Goal: Task Accomplishment & Management: Manage account settings

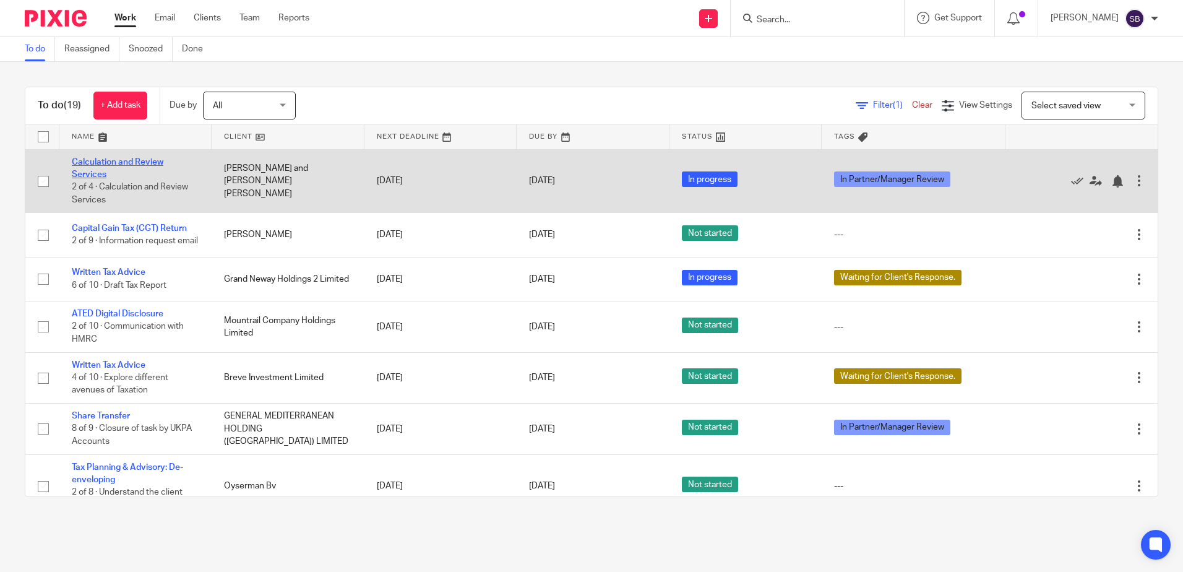
click at [99, 166] on link "Calculation and Review Services" at bounding box center [118, 168] width 92 height 21
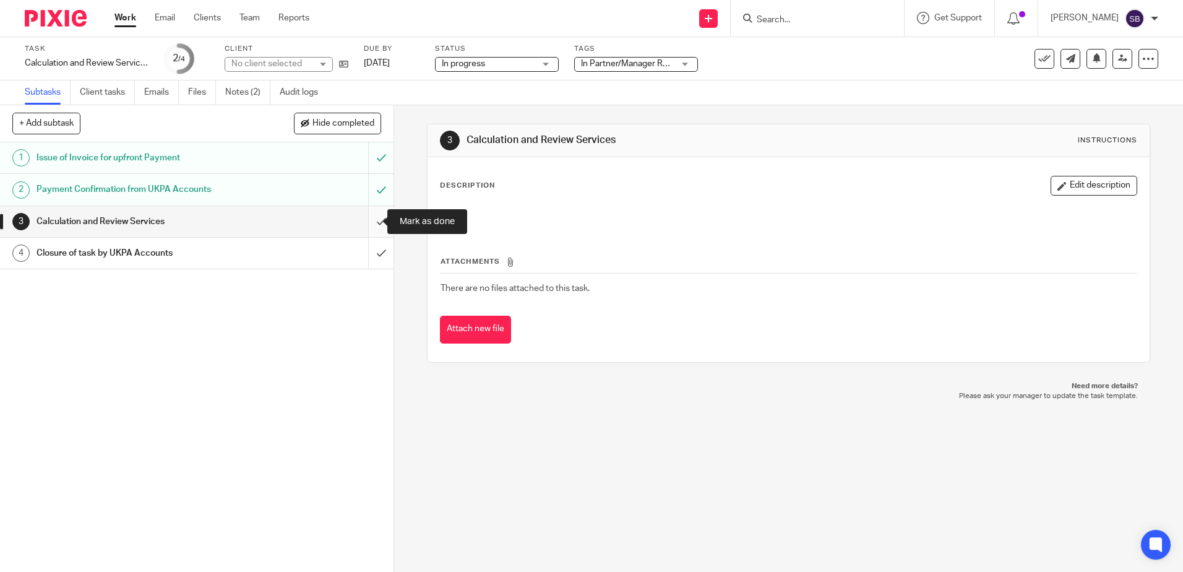
click at [378, 212] on input "submit" at bounding box center [197, 221] width 394 height 31
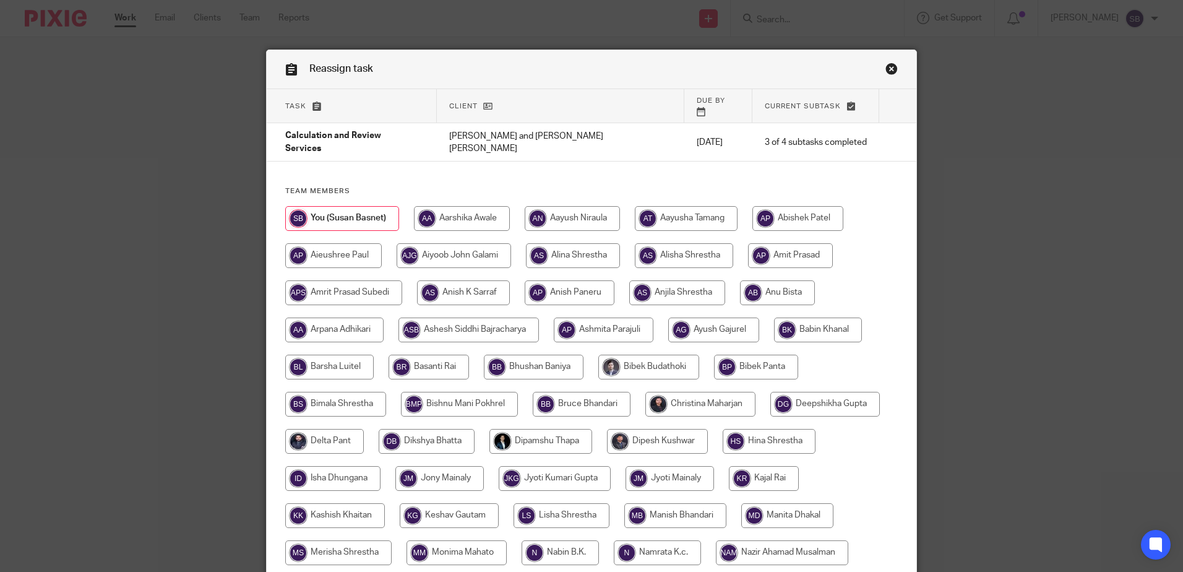
scroll to position [386, 0]
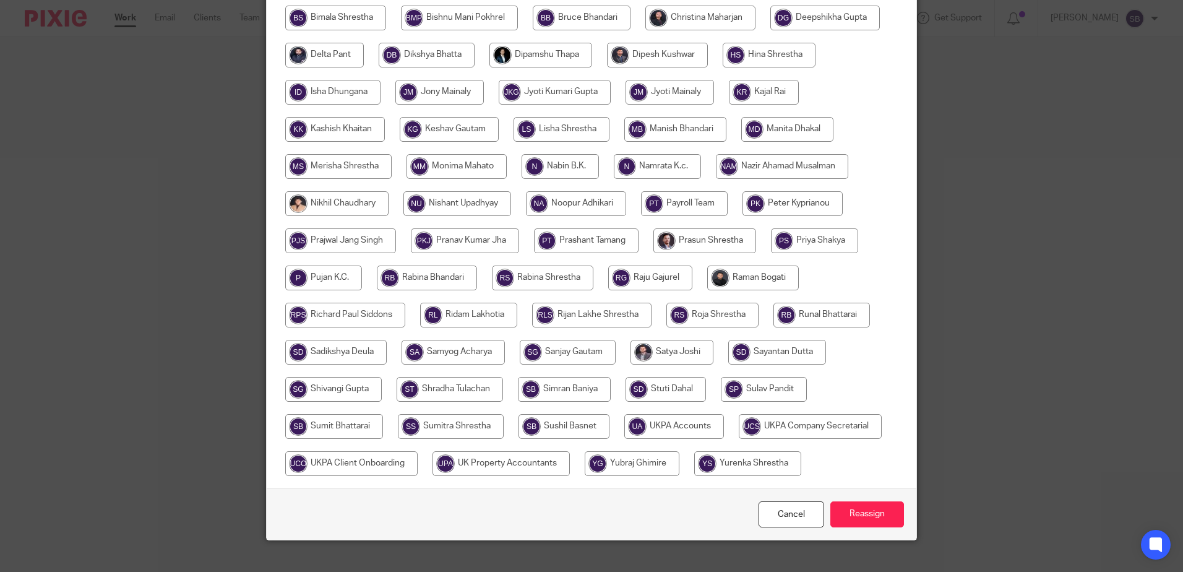
click at [649, 414] on input "radio" at bounding box center [674, 426] width 100 height 25
radio input "true"
click at [862, 501] on input "Reassign" at bounding box center [868, 514] width 74 height 27
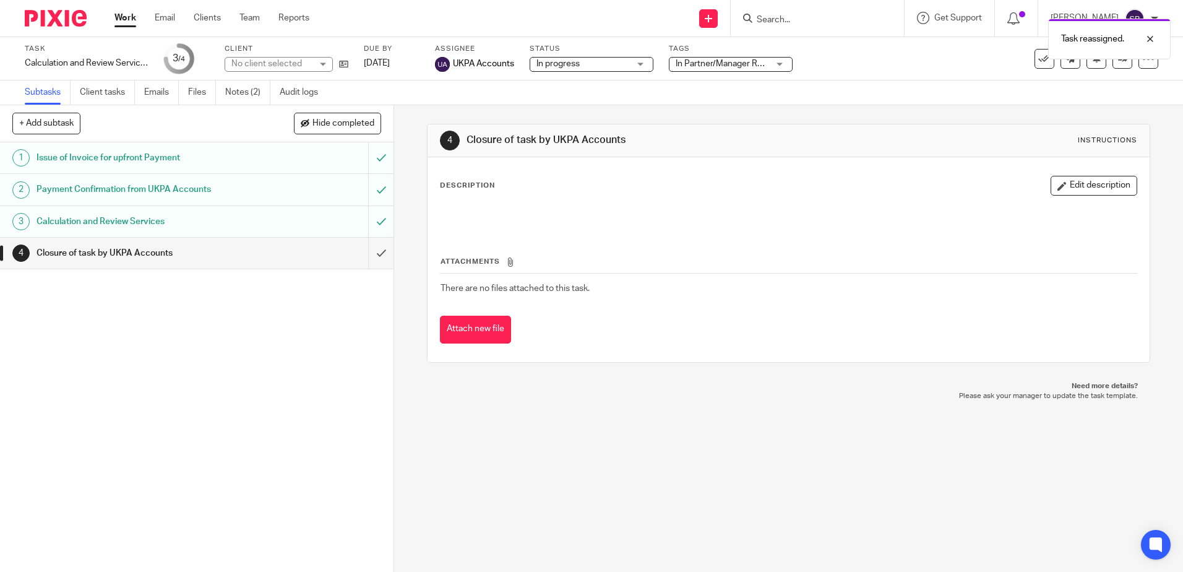
click at [34, 23] on img at bounding box center [56, 18] width 62 height 17
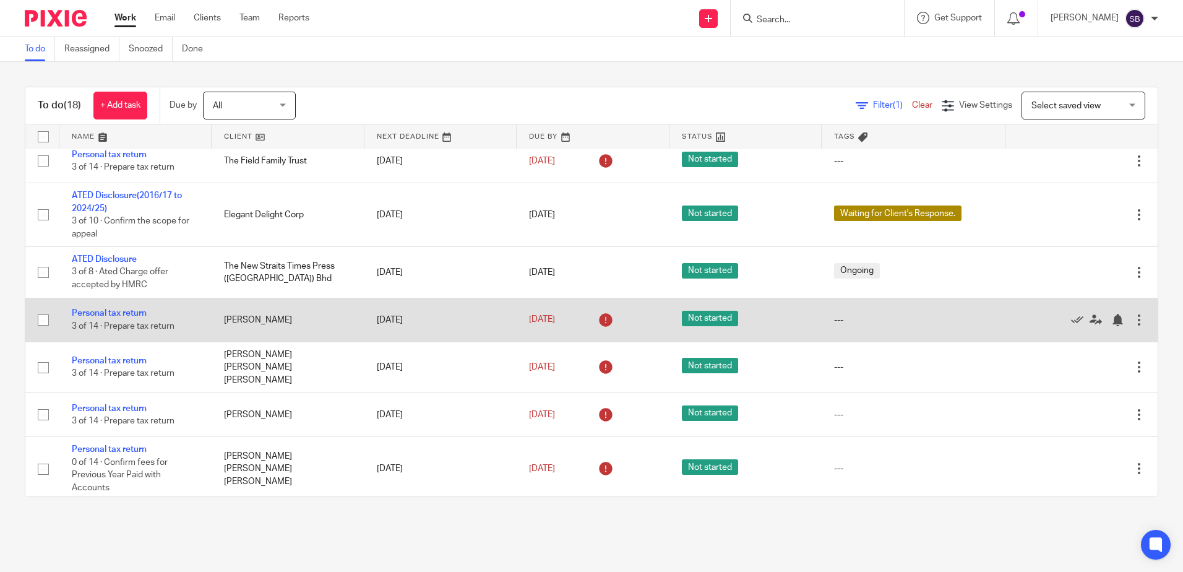
scroll to position [369, 0]
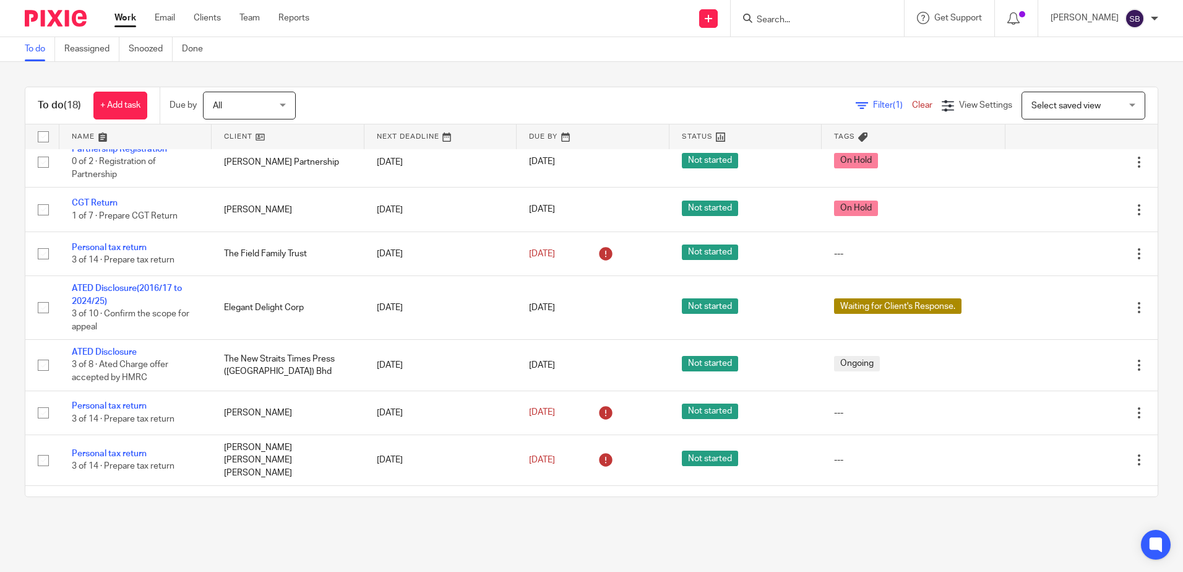
click at [433, 62] on div "To do (18) + Add task Due by All All Today Tomorrow This week Next week This mo…" at bounding box center [591, 292] width 1183 height 460
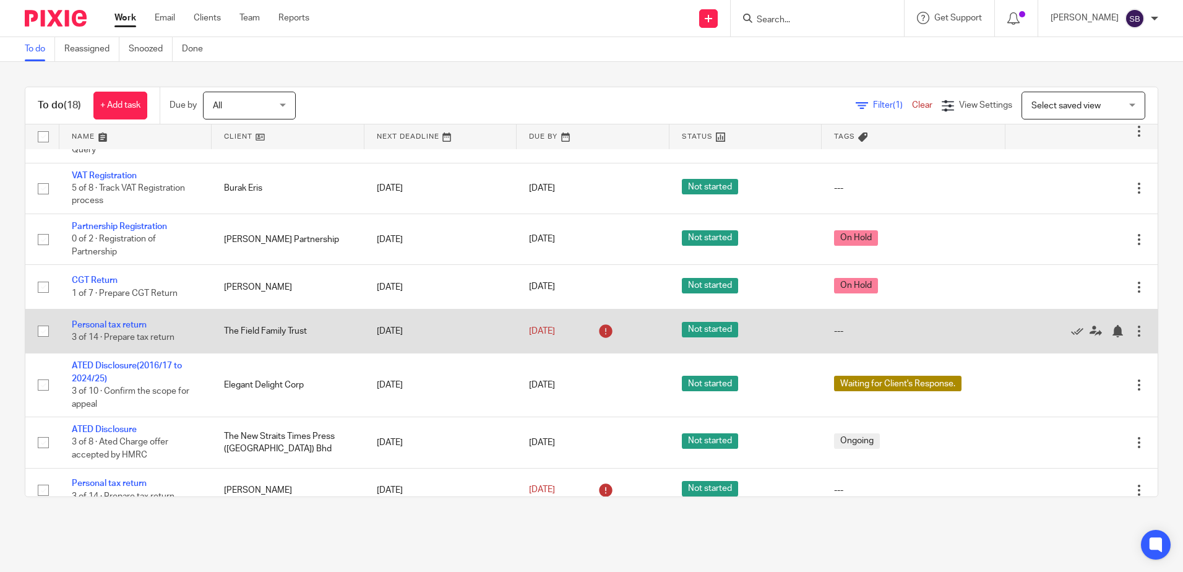
scroll to position [371, 0]
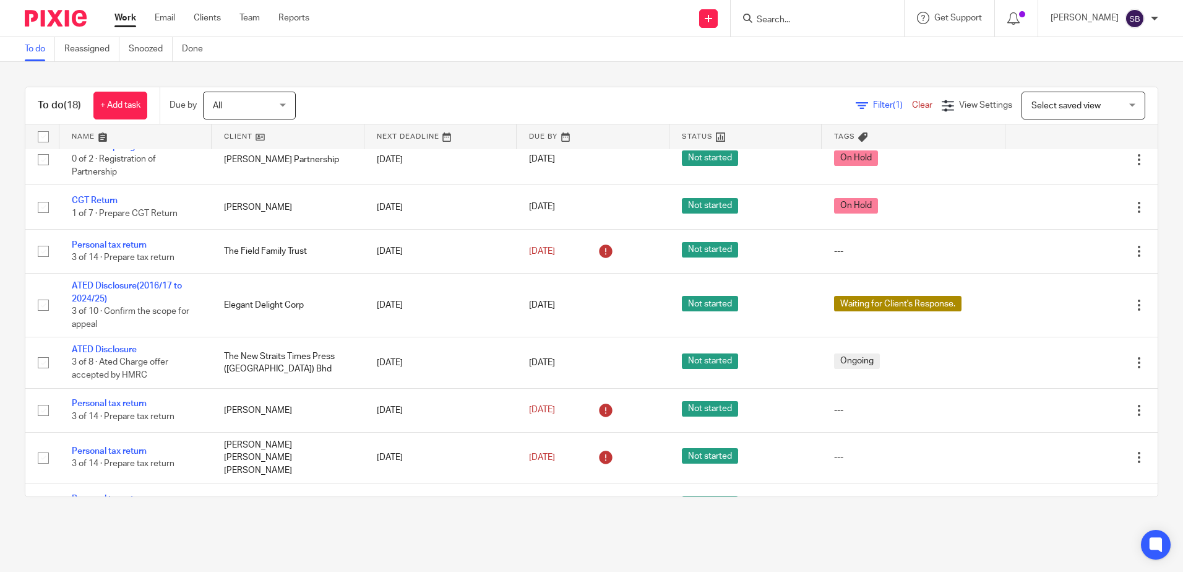
click at [801, 15] on input "Search" at bounding box center [811, 20] width 111 height 11
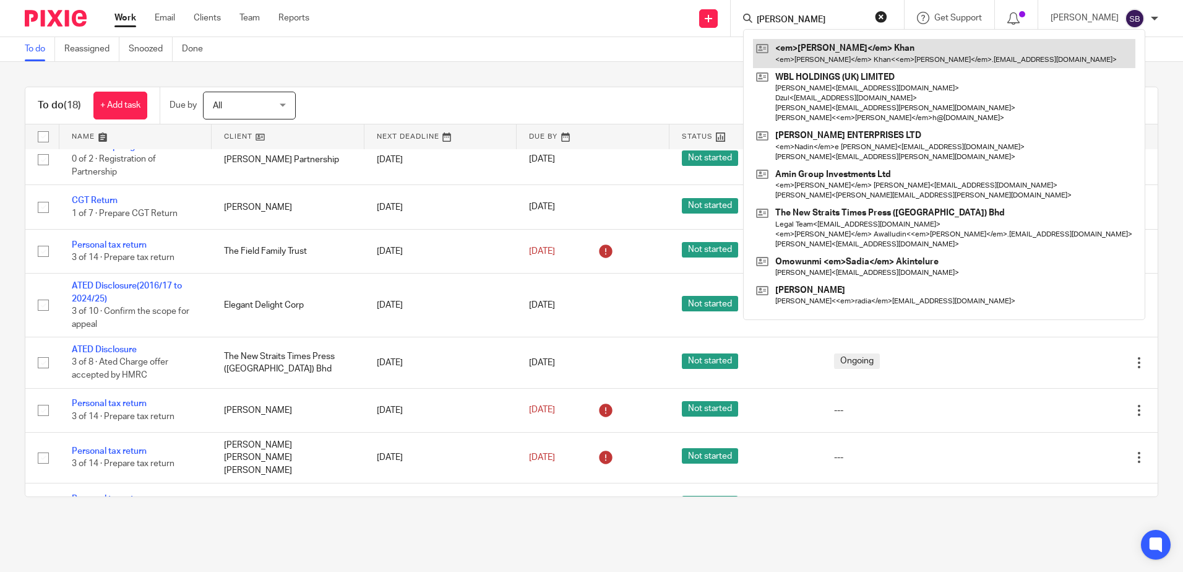
type input "nadia"
click at [837, 59] on link at bounding box center [944, 53] width 382 height 28
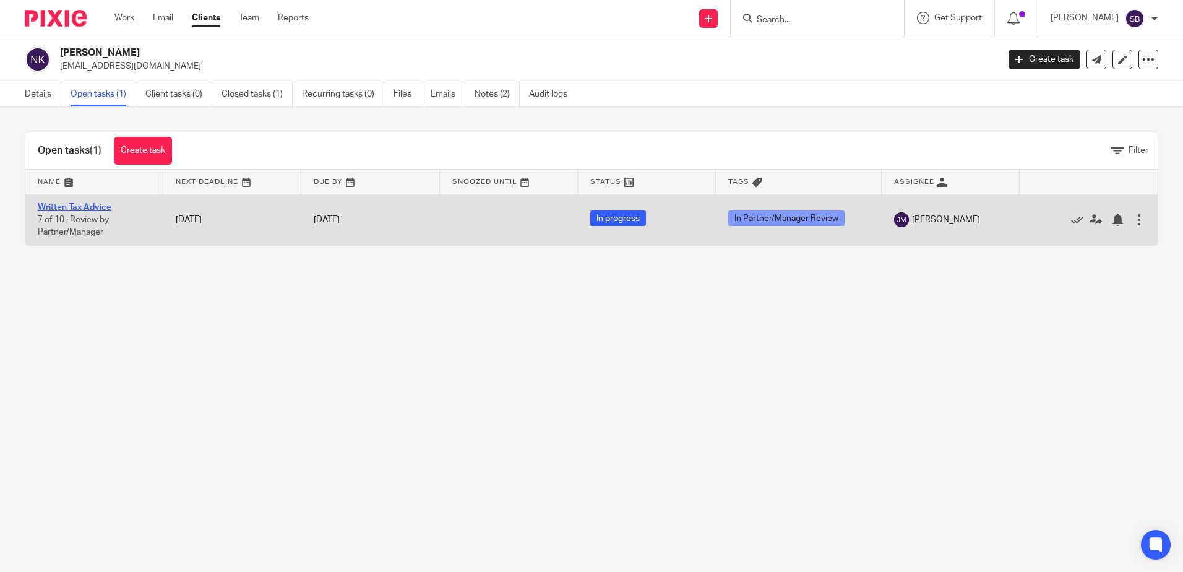
click at [85, 205] on link "Written Tax Advice" at bounding box center [75, 207] width 74 height 9
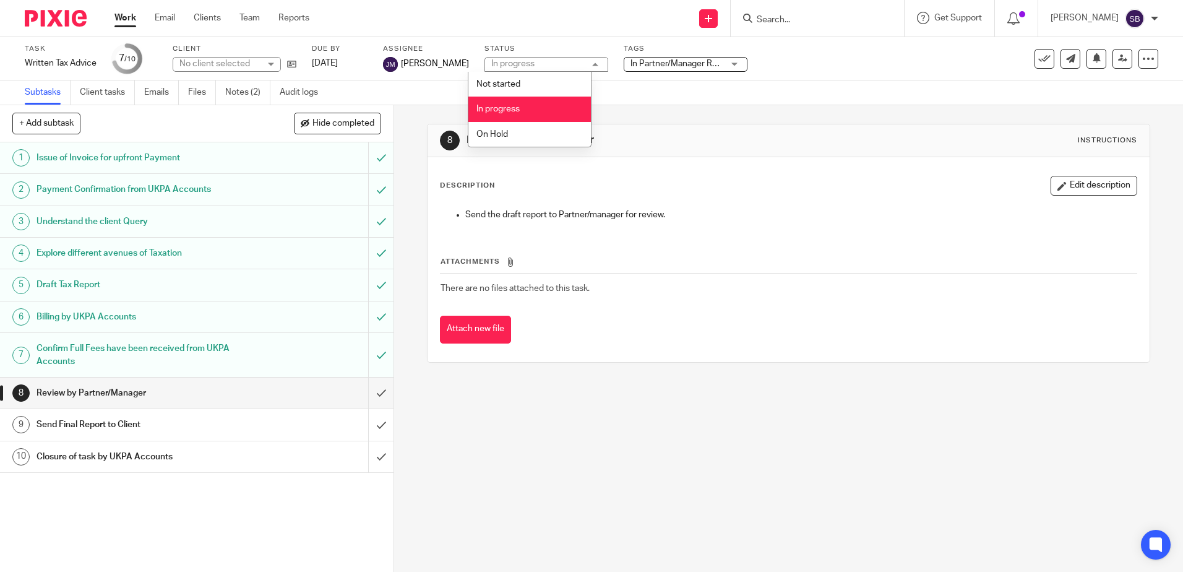
click at [670, 60] on span "In Partner/Manager Review" at bounding box center [683, 63] width 104 height 9
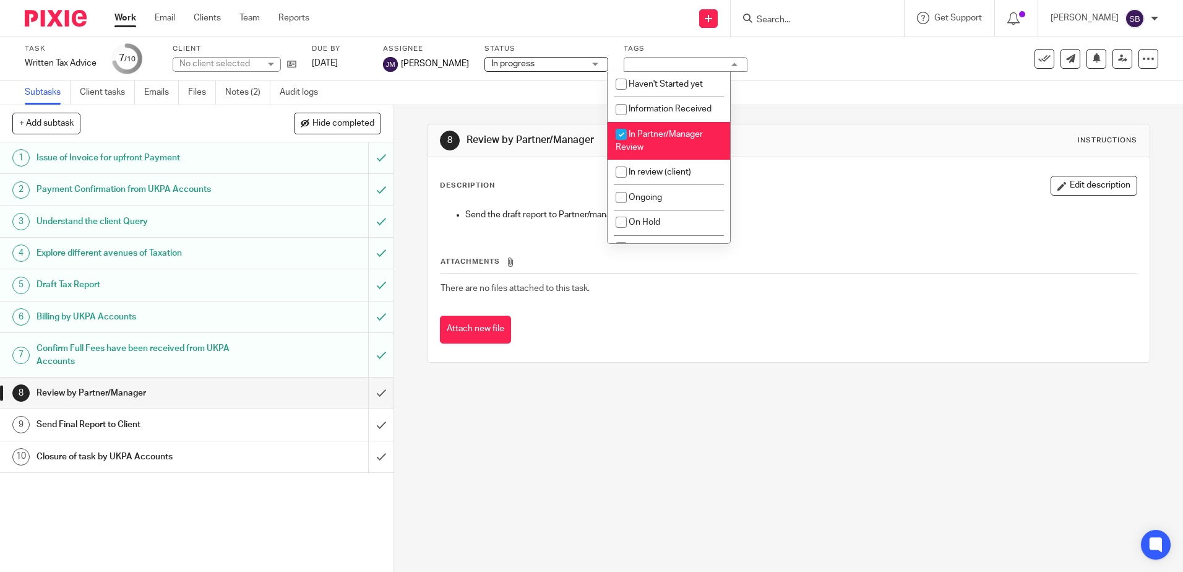
click at [639, 142] on li "In Partner/Manager Review" at bounding box center [669, 141] width 123 height 38
checkbox input "false"
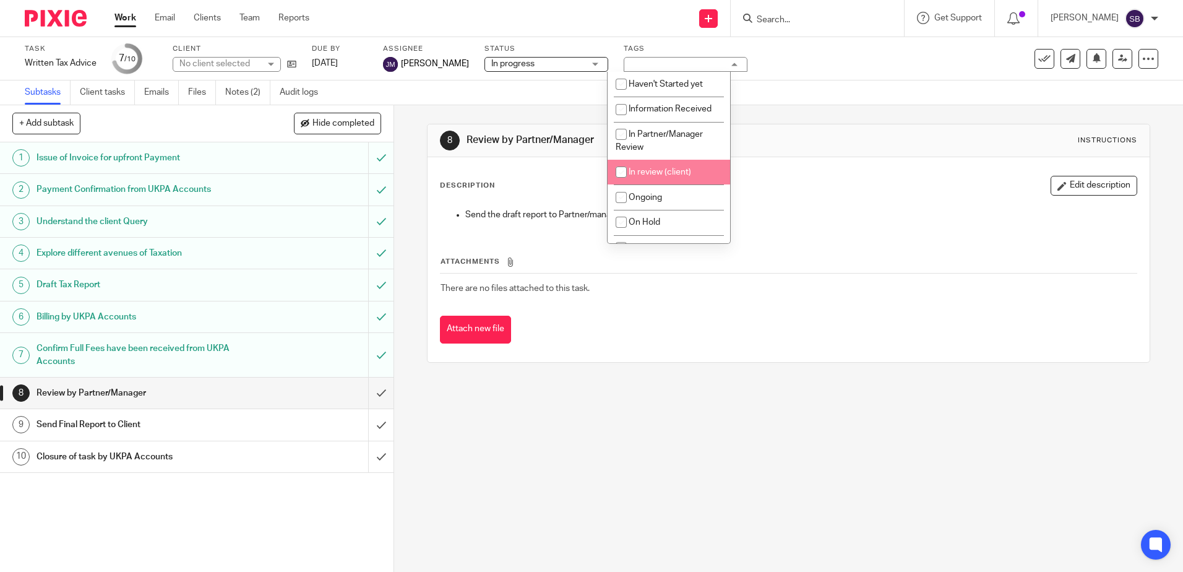
click at [661, 175] on span "In review (client)" at bounding box center [660, 172] width 63 height 9
checkbox input "true"
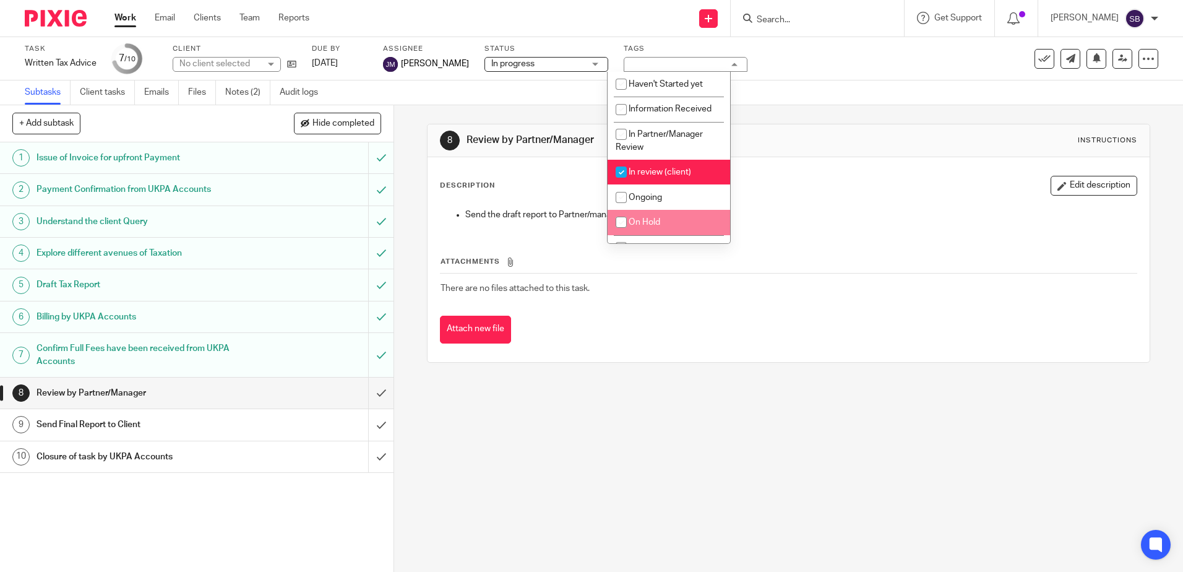
click at [658, 416] on div "8 Review by Partner/Manager Instructions Description Edit description Send the …" at bounding box center [788, 338] width 789 height 467
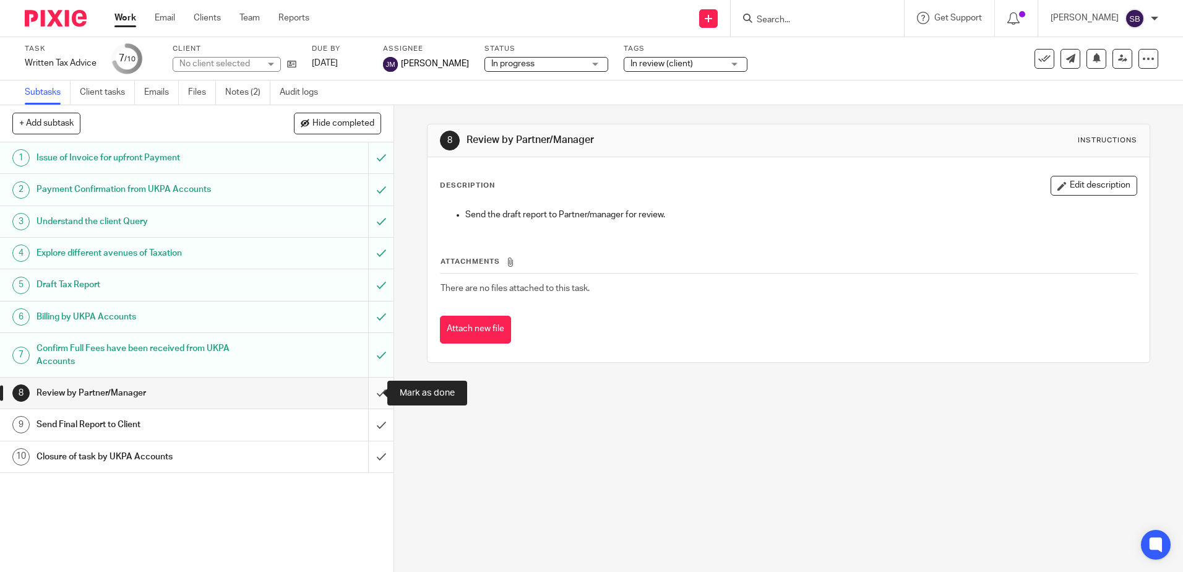
click at [374, 394] on input "submit" at bounding box center [197, 393] width 394 height 31
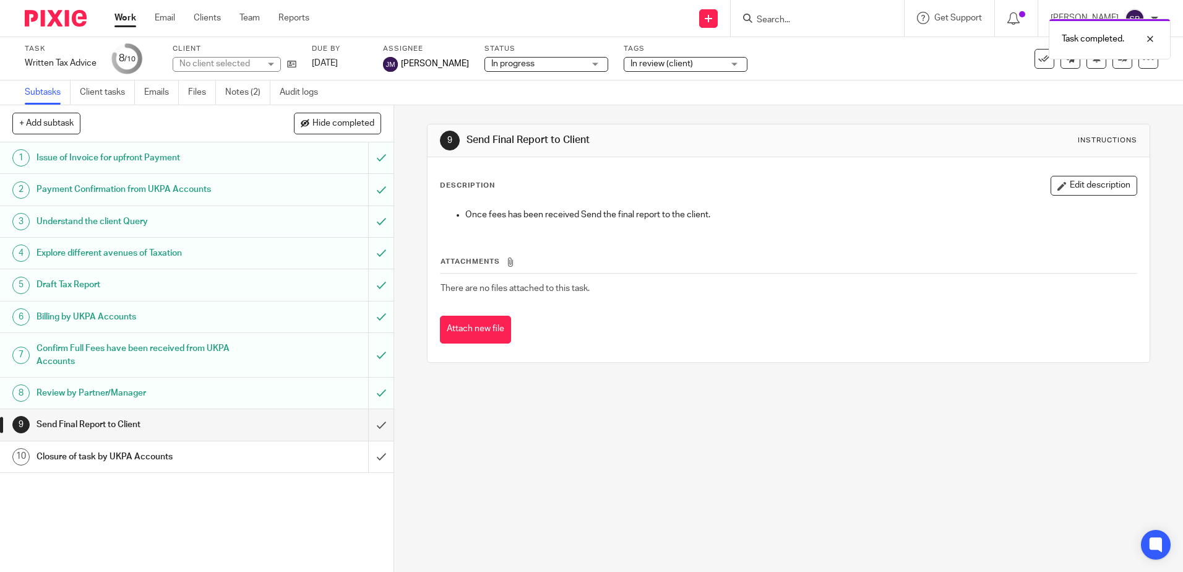
click at [783, 426] on div "9 Send Final Report to Client Instructions Description Edit description Once fe…" at bounding box center [788, 338] width 789 height 467
drag, startPoint x: 54, startPoint y: 11, endPoint x: 6, endPoint y: 28, distance: 51.1
click at [54, 11] on img at bounding box center [56, 18] width 62 height 17
